Goal: Check status: Check status

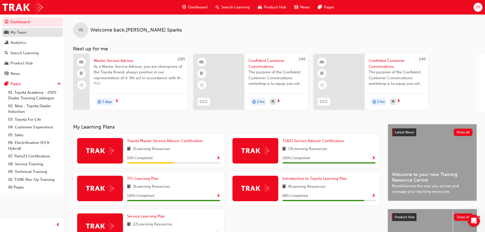
click at [41, 30] on div "My Team" at bounding box center [33, 32] width 56 height 6
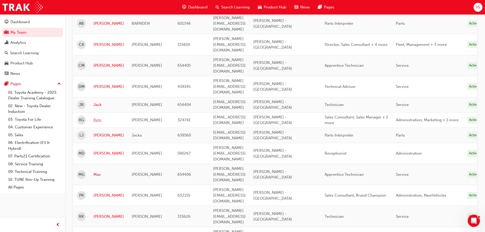
scroll to position [111, 0]
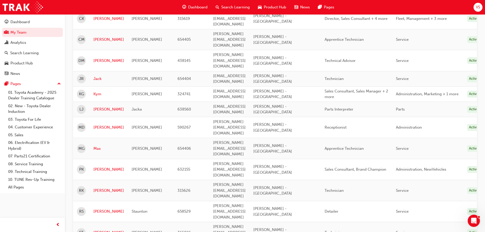
click at [101, 222] on td "[PERSON_NAME]" at bounding box center [109, 232] width 38 height 21
click at [102, 230] on link "[PERSON_NAME]" at bounding box center [108, 233] width 31 height 6
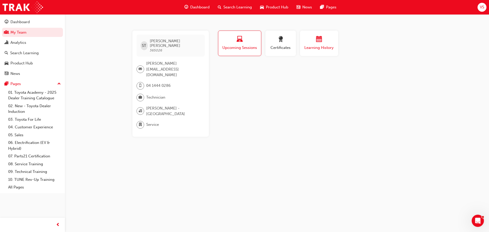
click at [306, 53] on button "Learning History" at bounding box center [319, 43] width 38 height 25
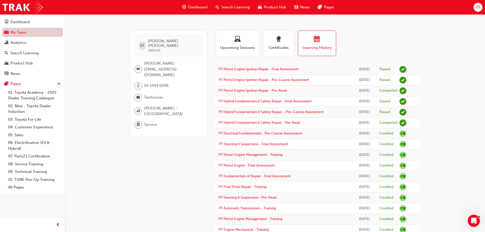
click at [12, 31] on link "My Team" at bounding box center [32, 32] width 61 height 9
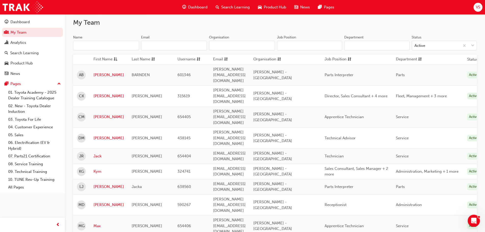
scroll to position [76, 0]
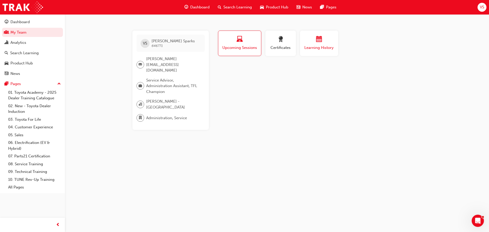
click at [303, 50] on button "Learning History" at bounding box center [319, 43] width 38 height 25
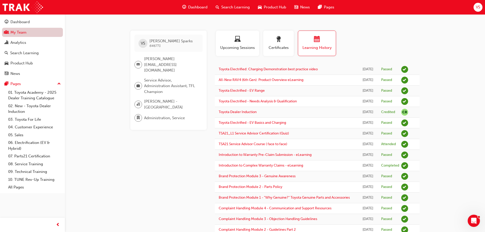
click at [23, 33] on link "My Team" at bounding box center [32, 32] width 61 height 9
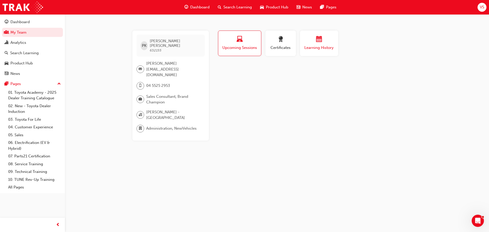
click at [303, 54] on button "Learning History" at bounding box center [319, 43] width 38 height 25
